Goal: Information Seeking & Learning: Learn about a topic

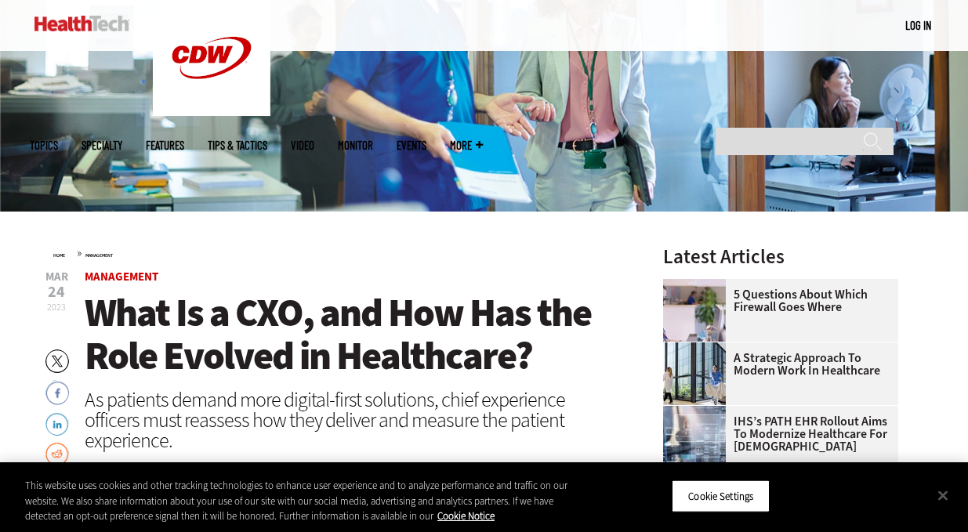
scroll to position [299, 0]
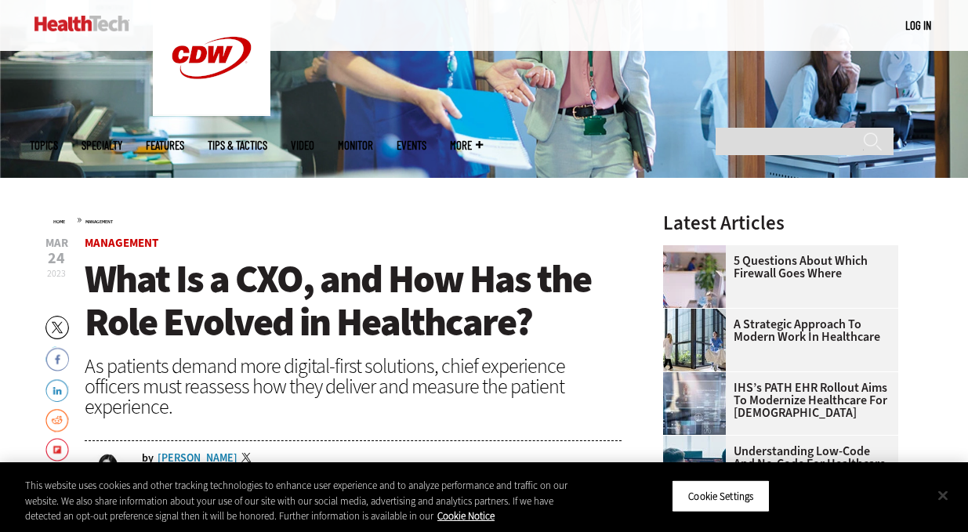
click at [941, 495] on button "Close" at bounding box center [943, 495] width 34 height 34
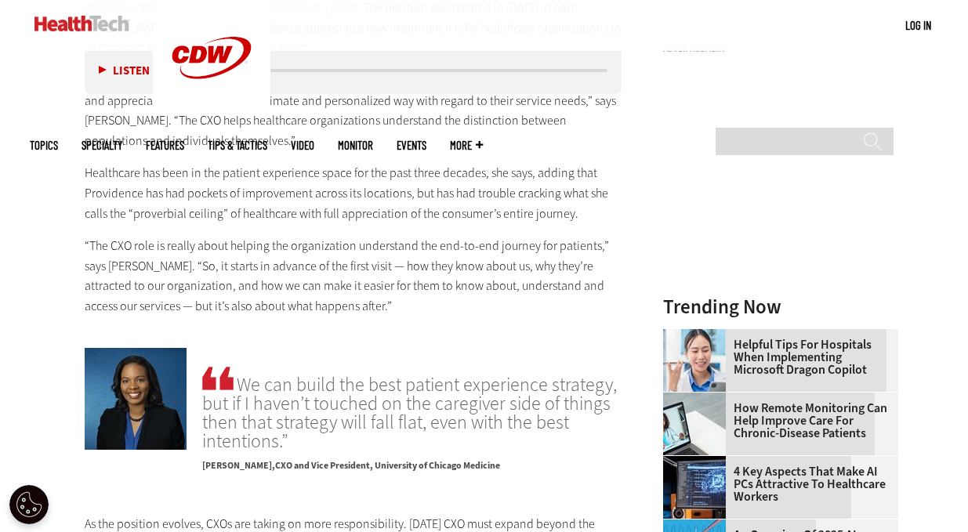
scroll to position [1455, 0]
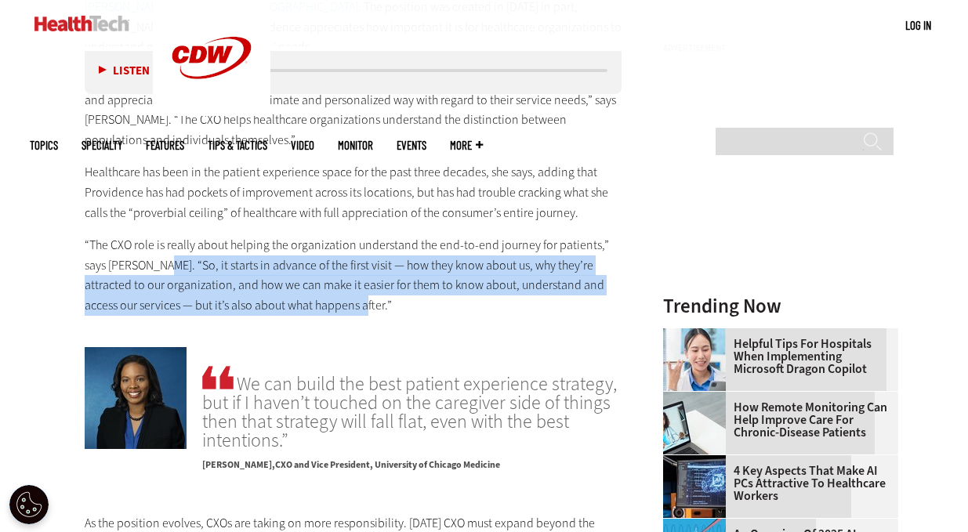
drag, startPoint x: 165, startPoint y: 241, endPoint x: 349, endPoint y: 291, distance: 190.9
click at [349, 291] on p "“The CXO role is really about helping the organization understand the end-to-en…" at bounding box center [354, 275] width 538 height 80
copy p "So, it starts in advance of the first visit — how they know about us, why they’…"
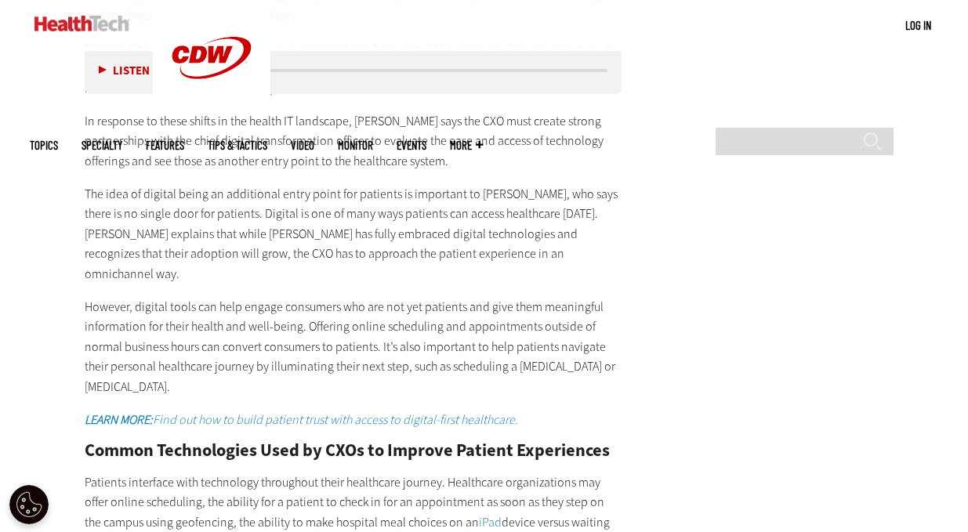
scroll to position [2574, 0]
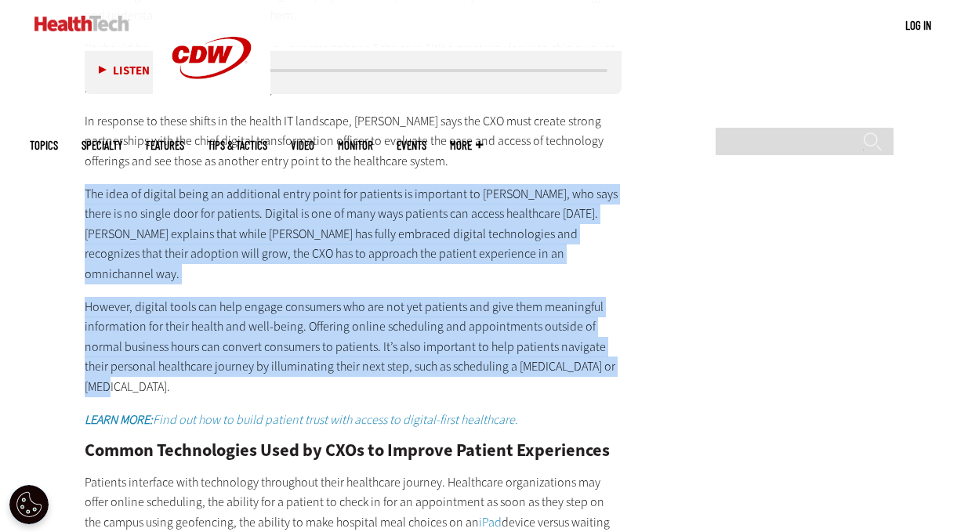
drag, startPoint x: 84, startPoint y: 147, endPoint x: 658, endPoint y: 328, distance: 601.4
click at [658, 328] on main "Home » Management Close New Workspace Modernization Research from CDW See how I…" at bounding box center [484, 300] width 909 height 4795
copy div "The idea of digital being an additional entry point for patients is important t…"
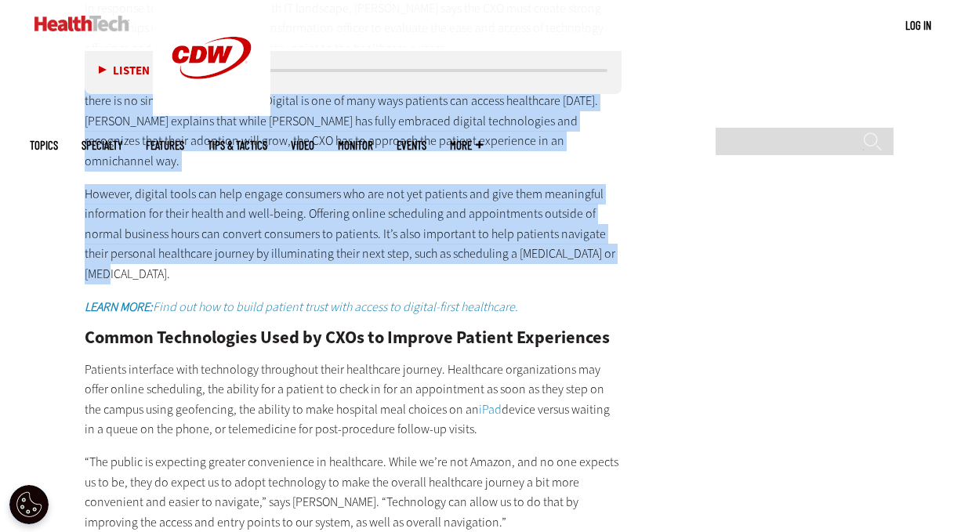
scroll to position [2689, 0]
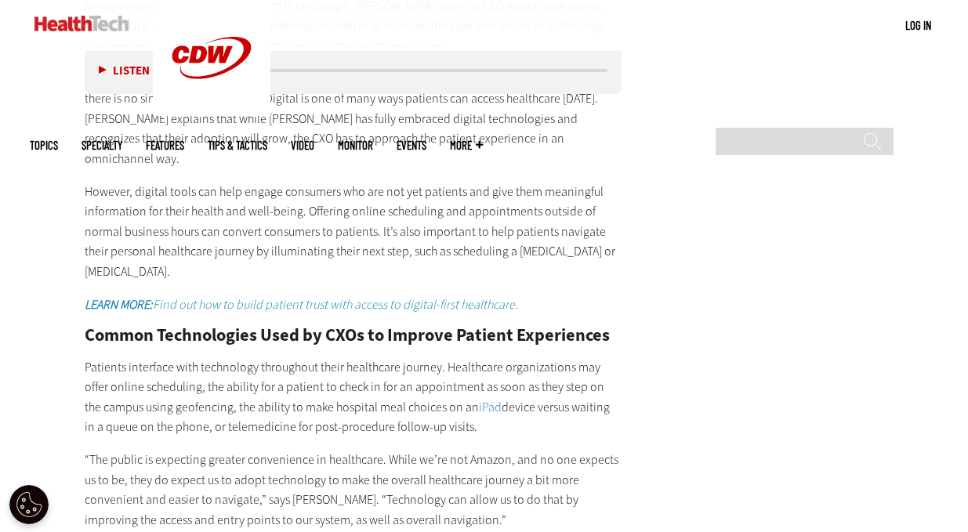
click at [751, 269] on main "Home » Management Close New Workspace Modernization Research from CDW See how I…" at bounding box center [484, 185] width 909 height 4795
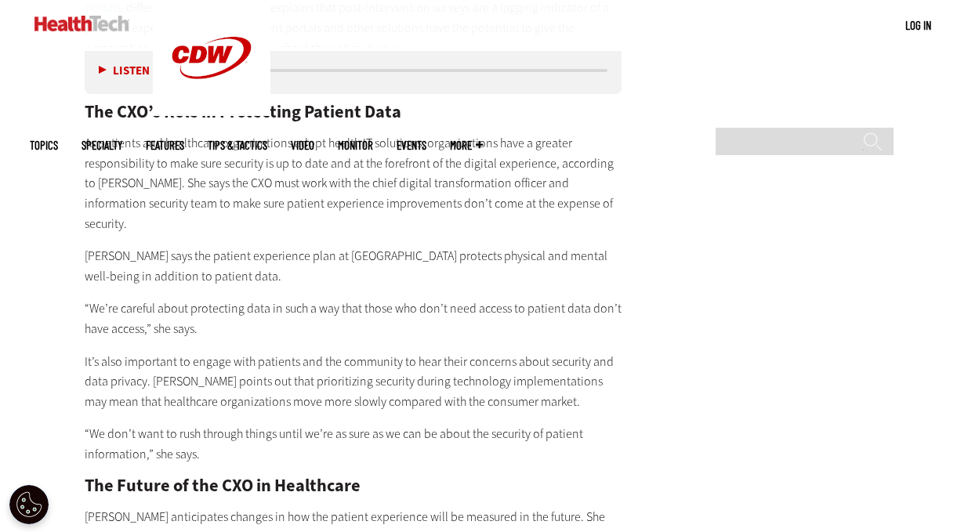
scroll to position [3402, 0]
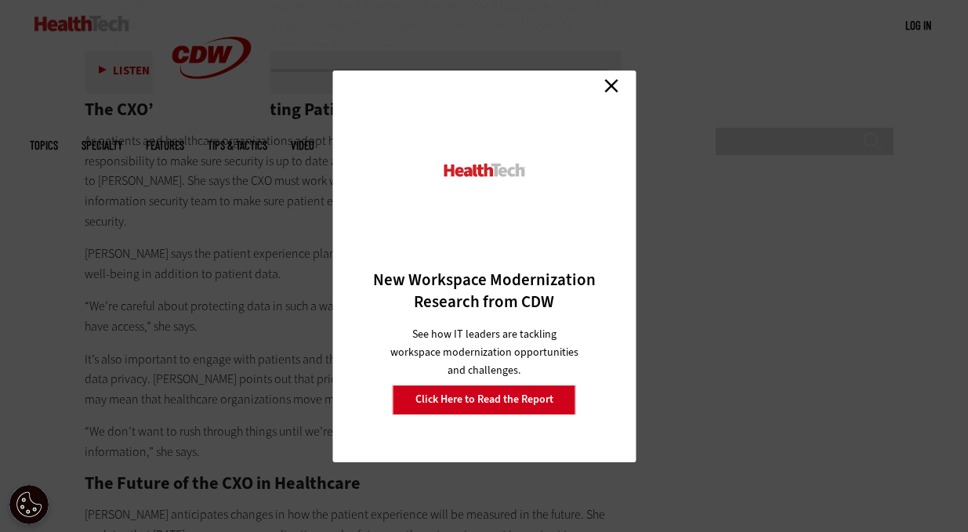
click at [612, 82] on link "Close" at bounding box center [612, 86] width 24 height 24
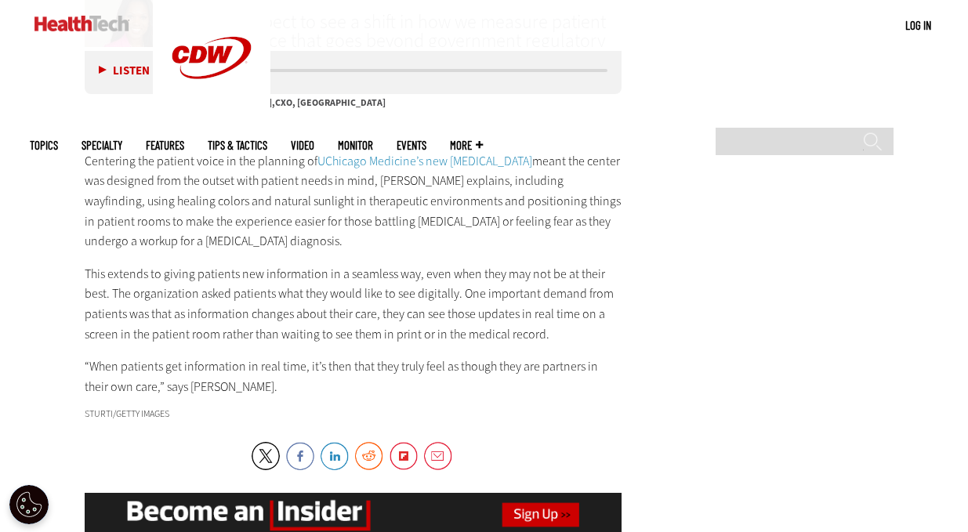
scroll to position [4268, 0]
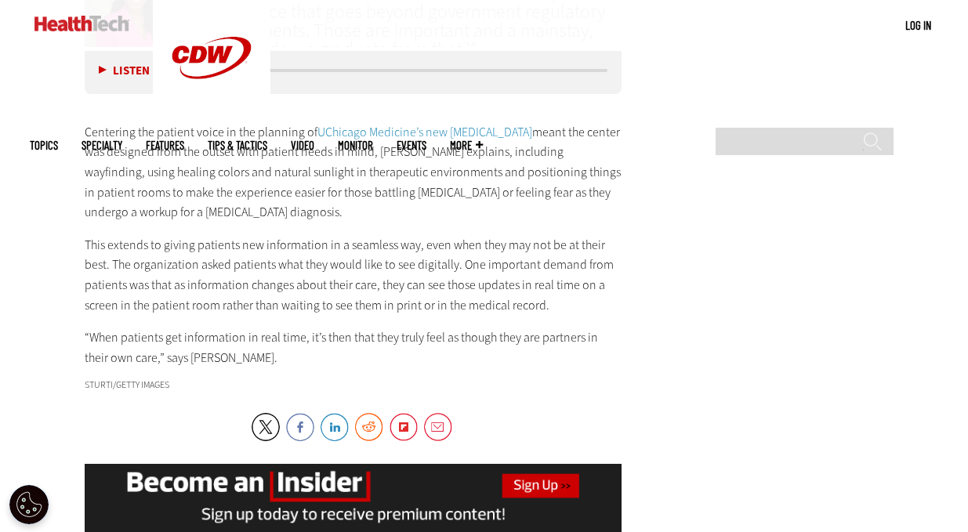
drag, startPoint x: 86, startPoint y: 252, endPoint x: 250, endPoint y: 277, distance: 165.6
click at [250, 328] on p "“When patients get information in real time, it’s then that they truly feel as …" at bounding box center [354, 348] width 538 height 40
click at [237, 328] on p "“When patients get information in real time, it’s then that they truly feel as …" at bounding box center [354, 348] width 538 height 40
drag, startPoint x: 248, startPoint y: 272, endPoint x: 69, endPoint y: 247, distance: 181.2
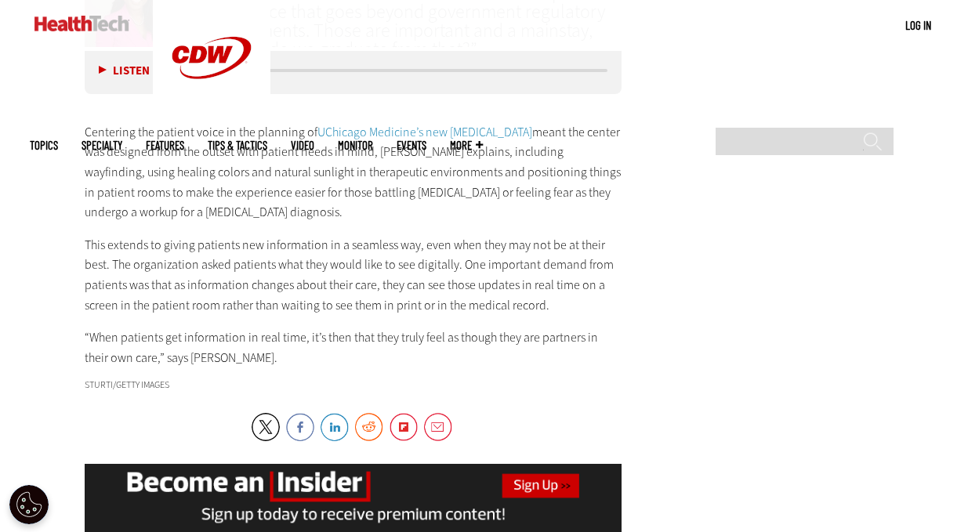
copy p "“When patients get information in real time, it’s then that they truly feel as …"
